Goal: Find specific page/section: Find specific page/section

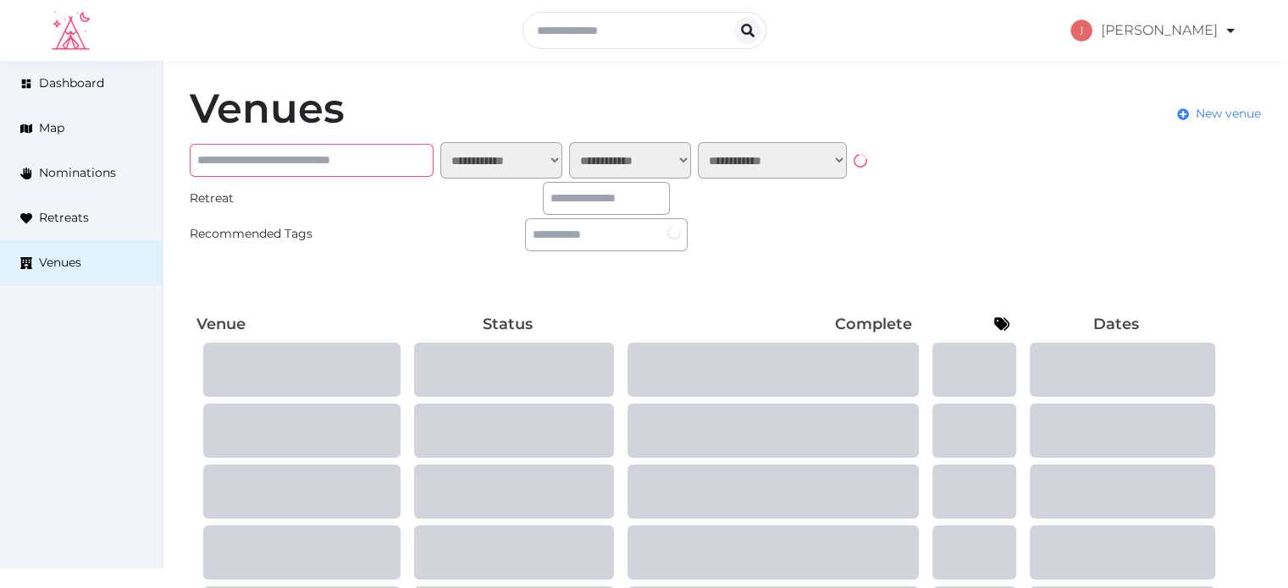
click at [340, 168] on input "text" at bounding box center [312, 160] width 244 height 33
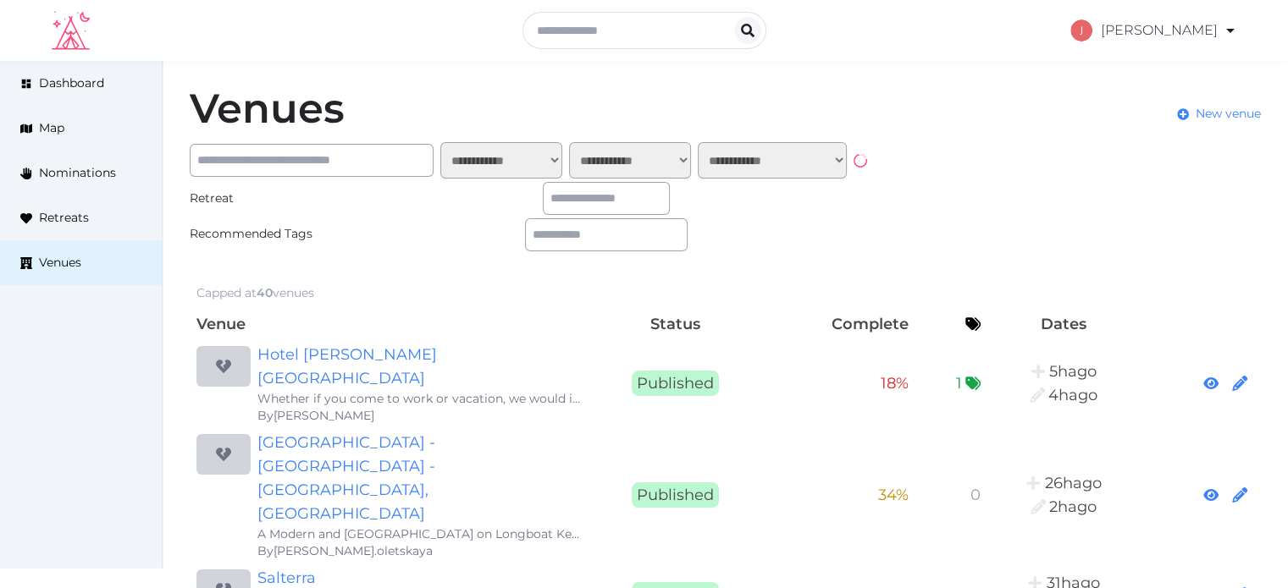
click at [345, 105] on div "Venues New venue" at bounding box center [725, 115] width 1071 height 54
click at [789, 157] on select "**********" at bounding box center [772, 160] width 149 height 36
click at [505, 163] on select "**********" at bounding box center [501, 160] width 122 height 36
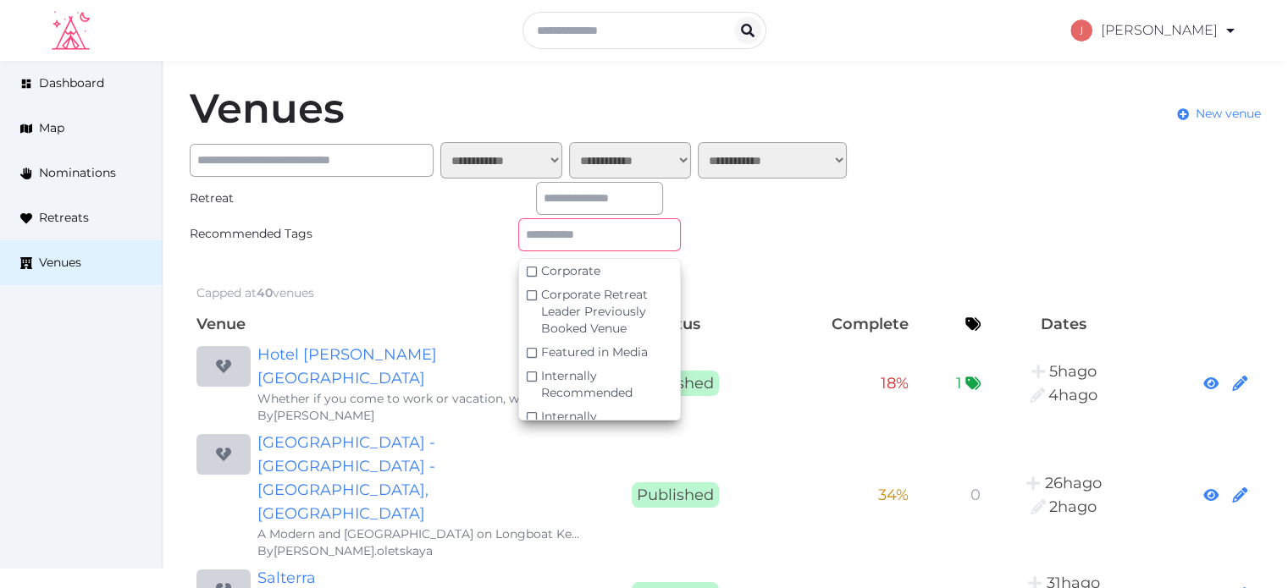
click at [518, 235] on input "text" at bounding box center [599, 234] width 163 height 33
click at [541, 368] on span "Internally Recommended" at bounding box center [586, 384] width 91 height 32
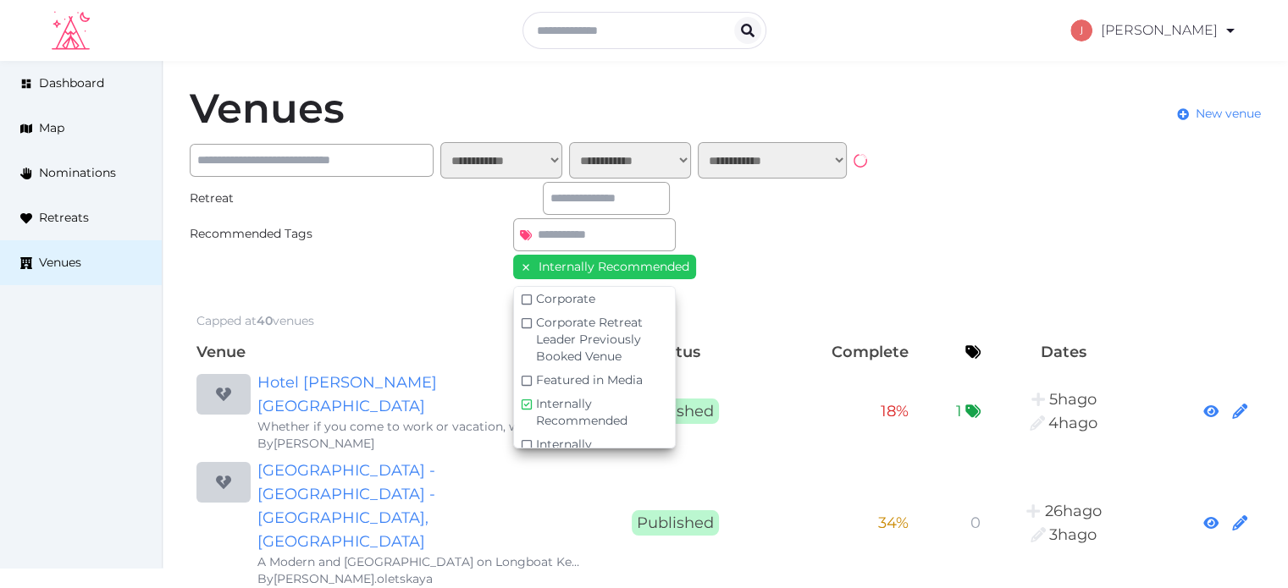
click at [694, 243] on div "Recommended Tags Internally Recommended Corporate Corporate Retreat Leader Prev…" at bounding box center [528, 252] width 677 height 68
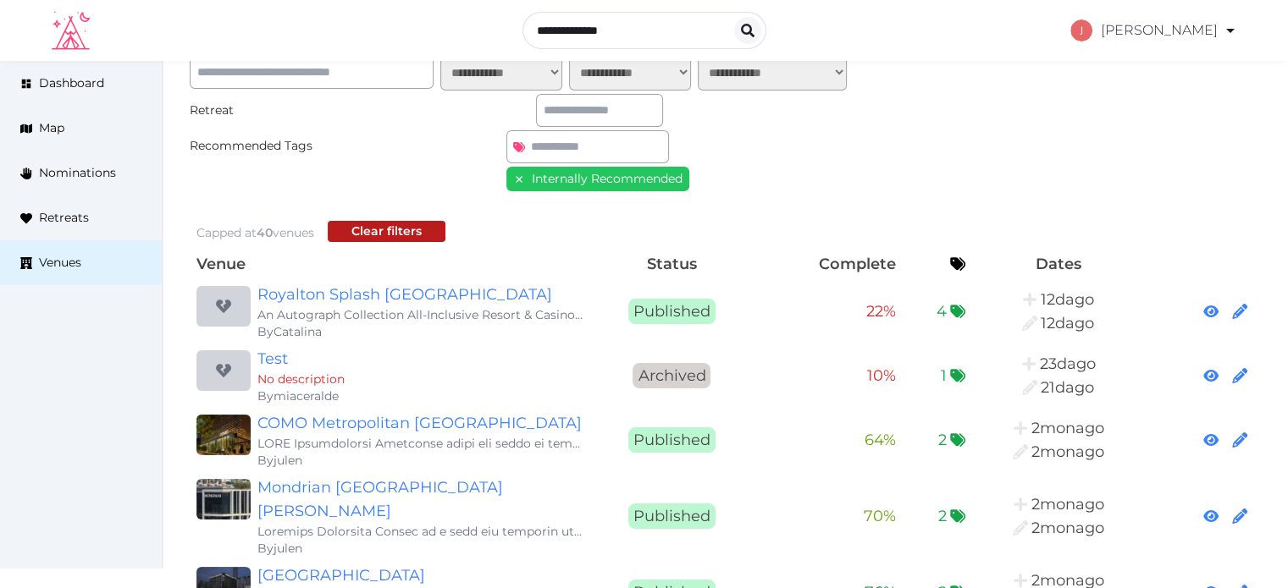
scroll to position [85, 0]
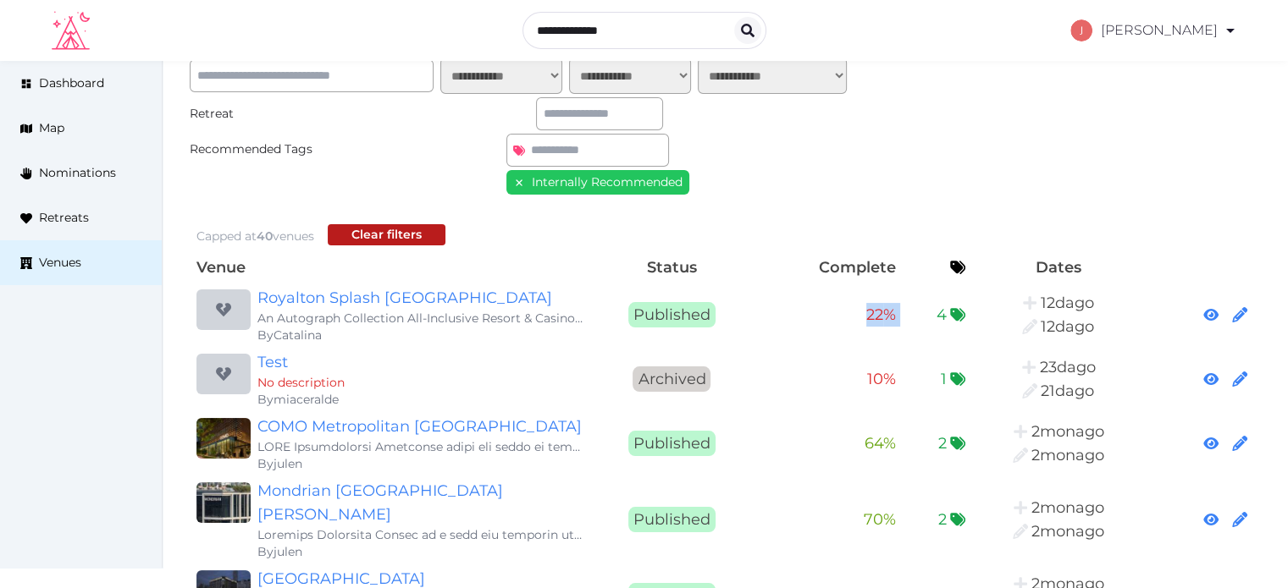
drag, startPoint x: 863, startPoint y: 314, endPoint x: 913, endPoint y: 321, distance: 50.4
click at [913, 321] on tr "Royalton Splash Punta Cana An Autograph Collection All-Inclusive Resort & Casin…" at bounding box center [725, 315] width 1071 height 64
click at [759, 286] on td "22 %" at bounding box center [828, 315] width 148 height 64
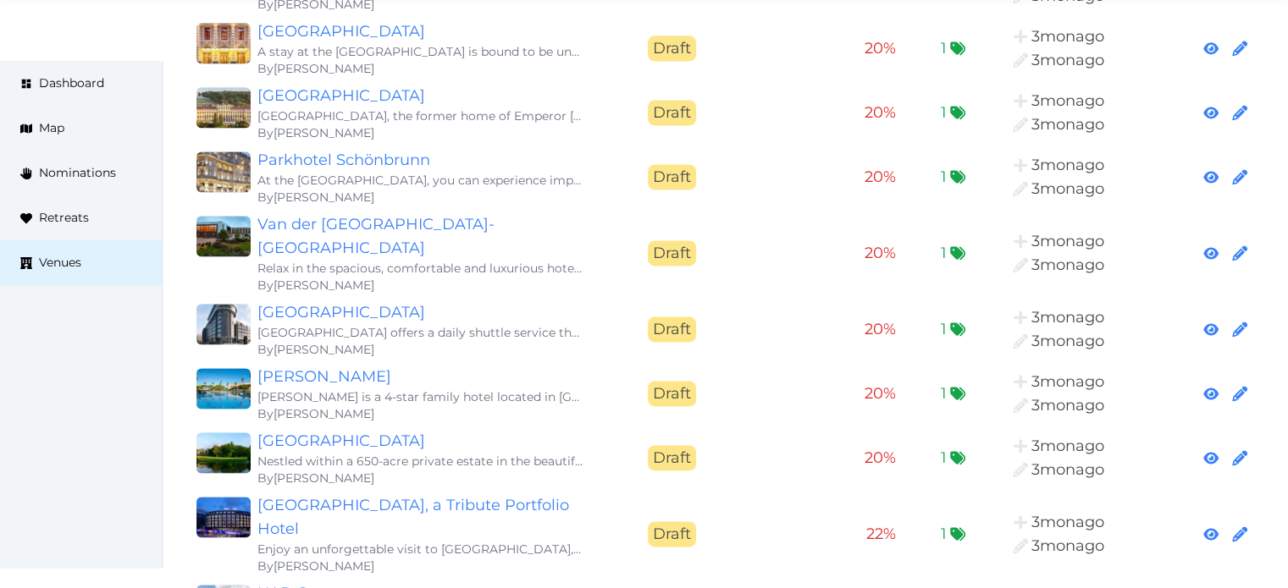
scroll to position [2455, 0]
